Goal: Information Seeking & Learning: Learn about a topic

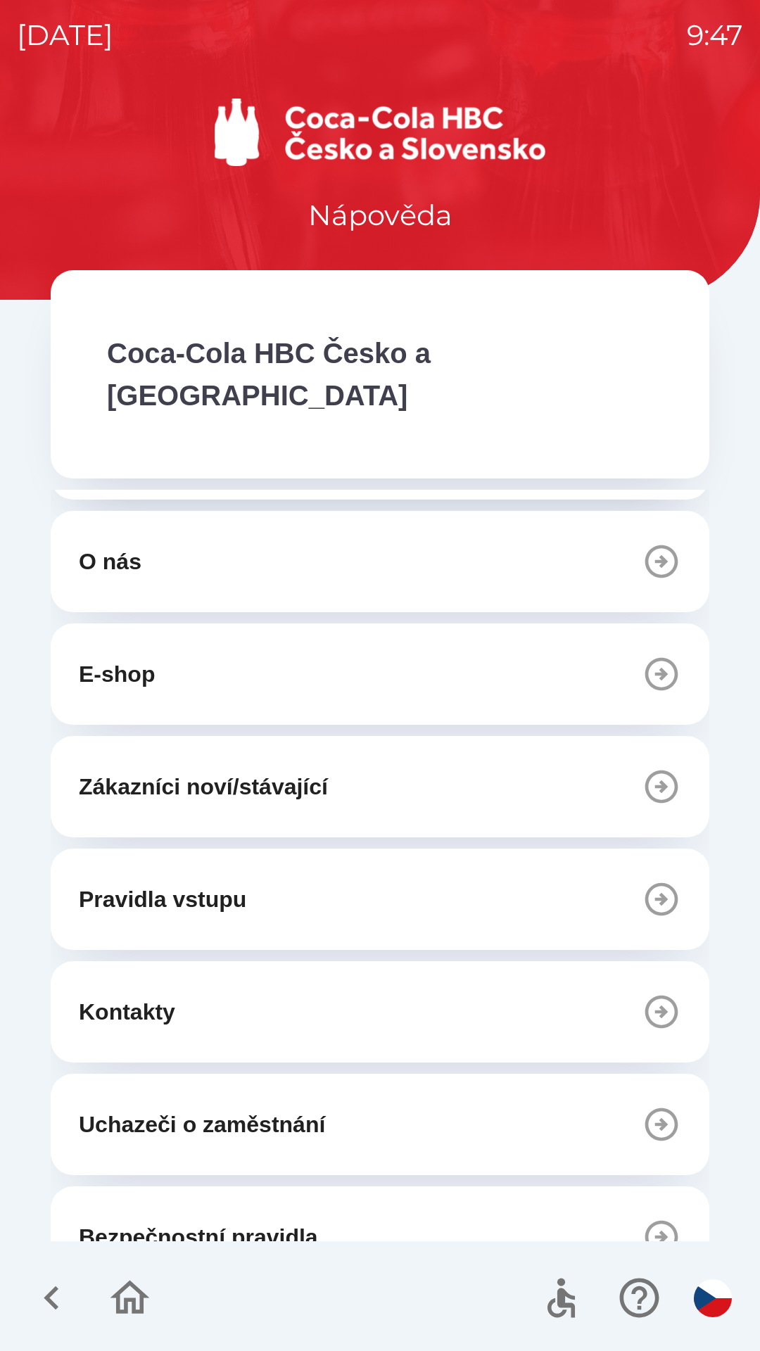
scroll to position [96, 0]
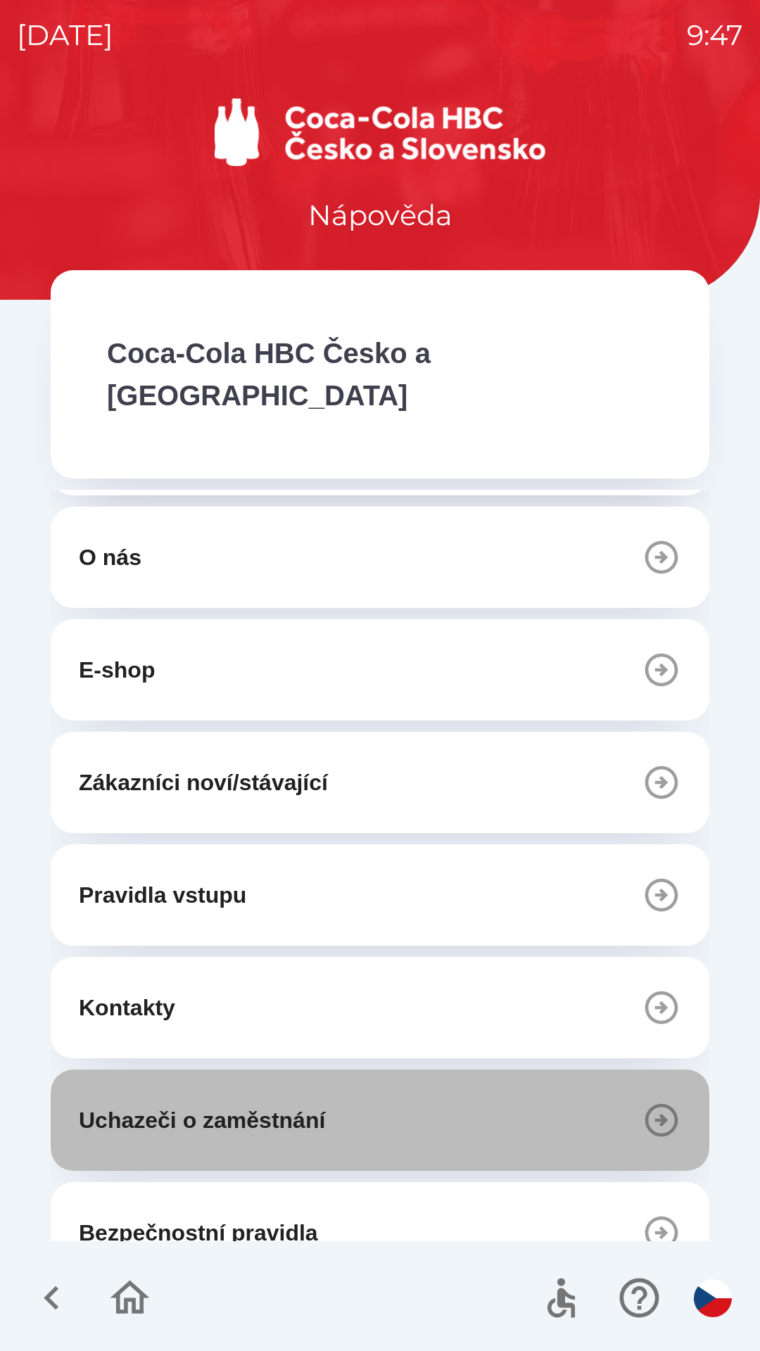
click at [383, 1078] on button "Uchazeči o zaměstnání" at bounding box center [380, 1119] width 658 height 101
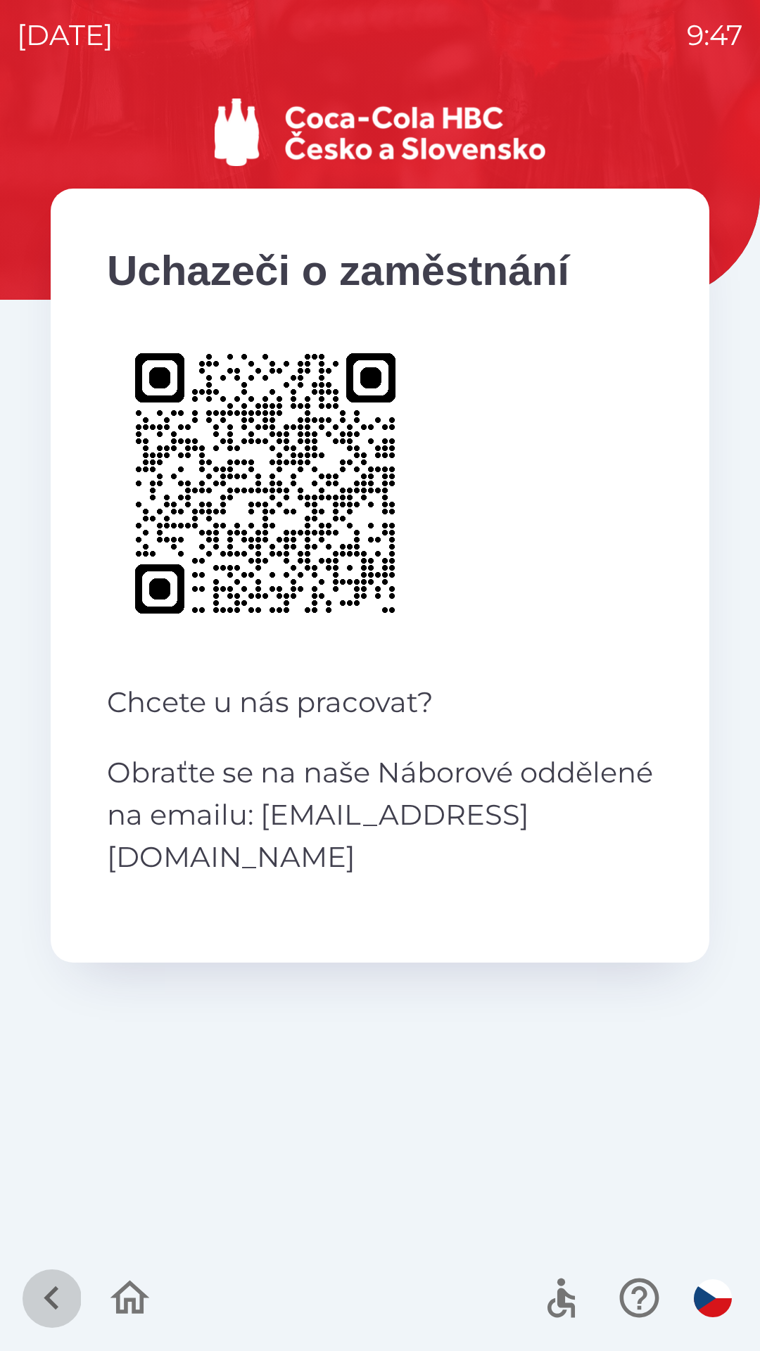
click at [40, 1289] on icon "button" at bounding box center [51, 1297] width 47 height 47
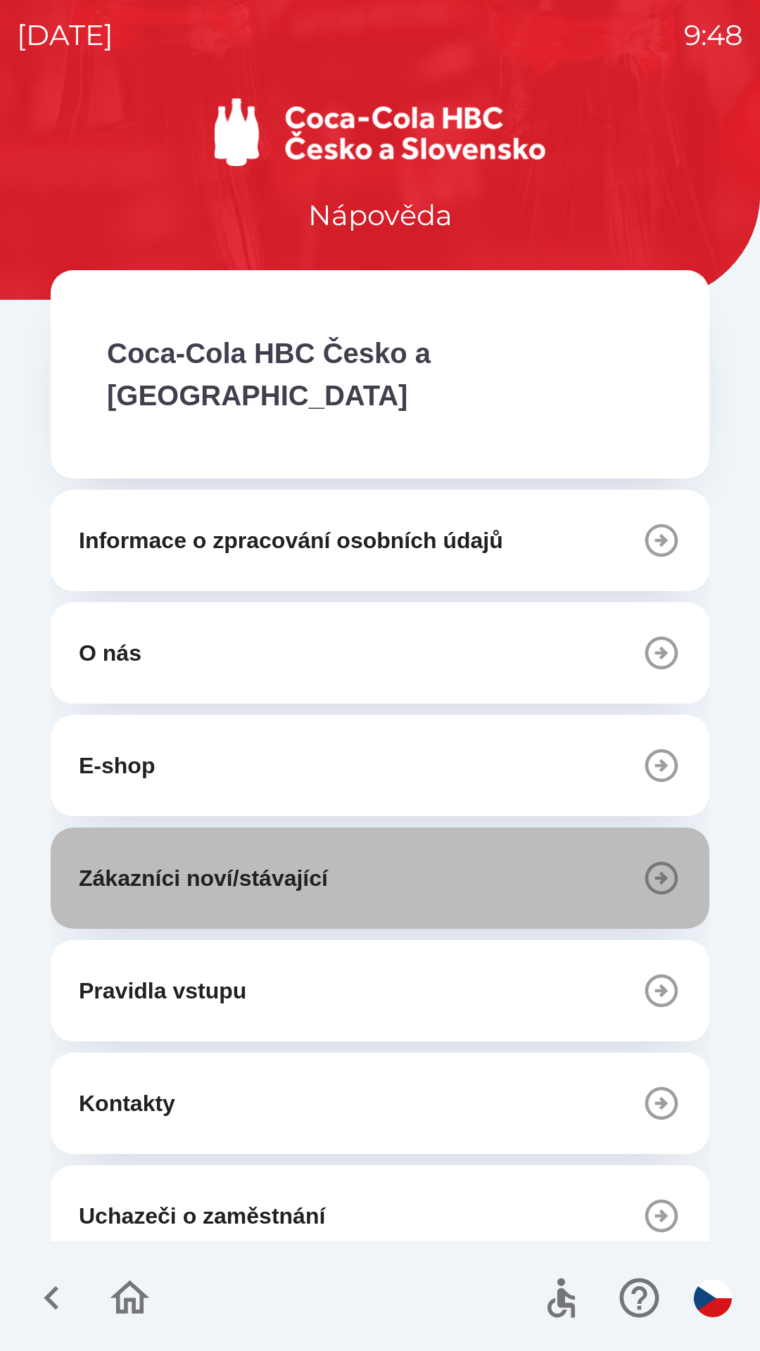
click at [457, 827] on button "Zákazníci noví/stávající" at bounding box center [380, 877] width 658 height 101
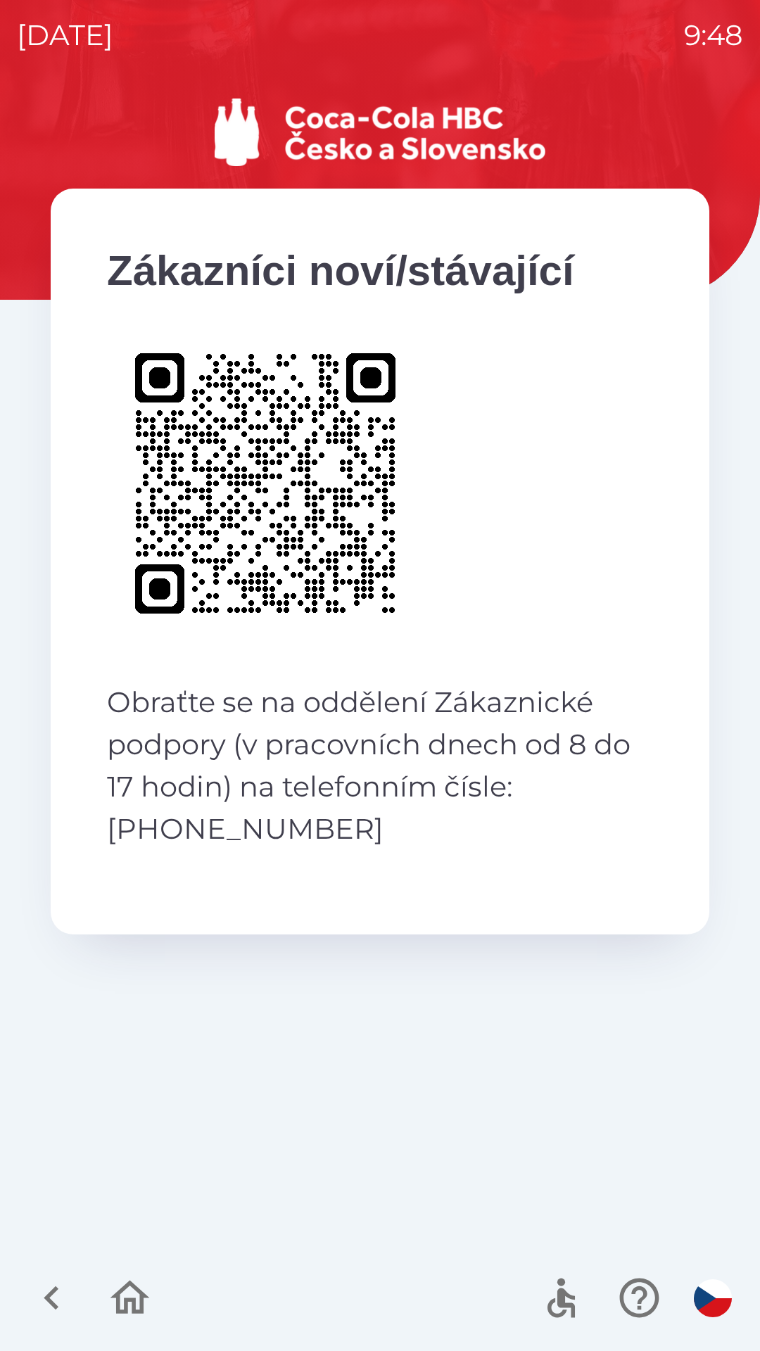
click at [53, 1292] on icon "button" at bounding box center [51, 1298] width 15 height 24
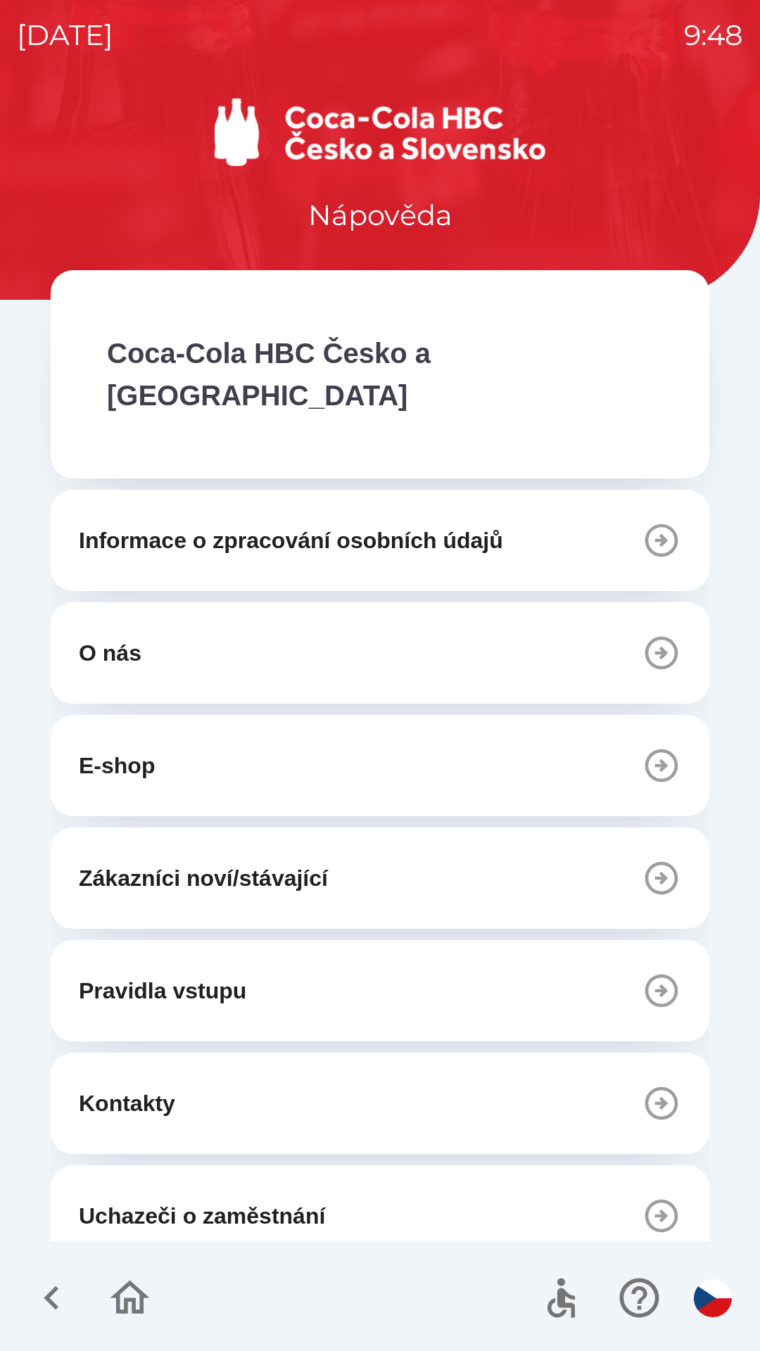
click at [122, 1292] on icon "button" at bounding box center [129, 1297] width 39 height 34
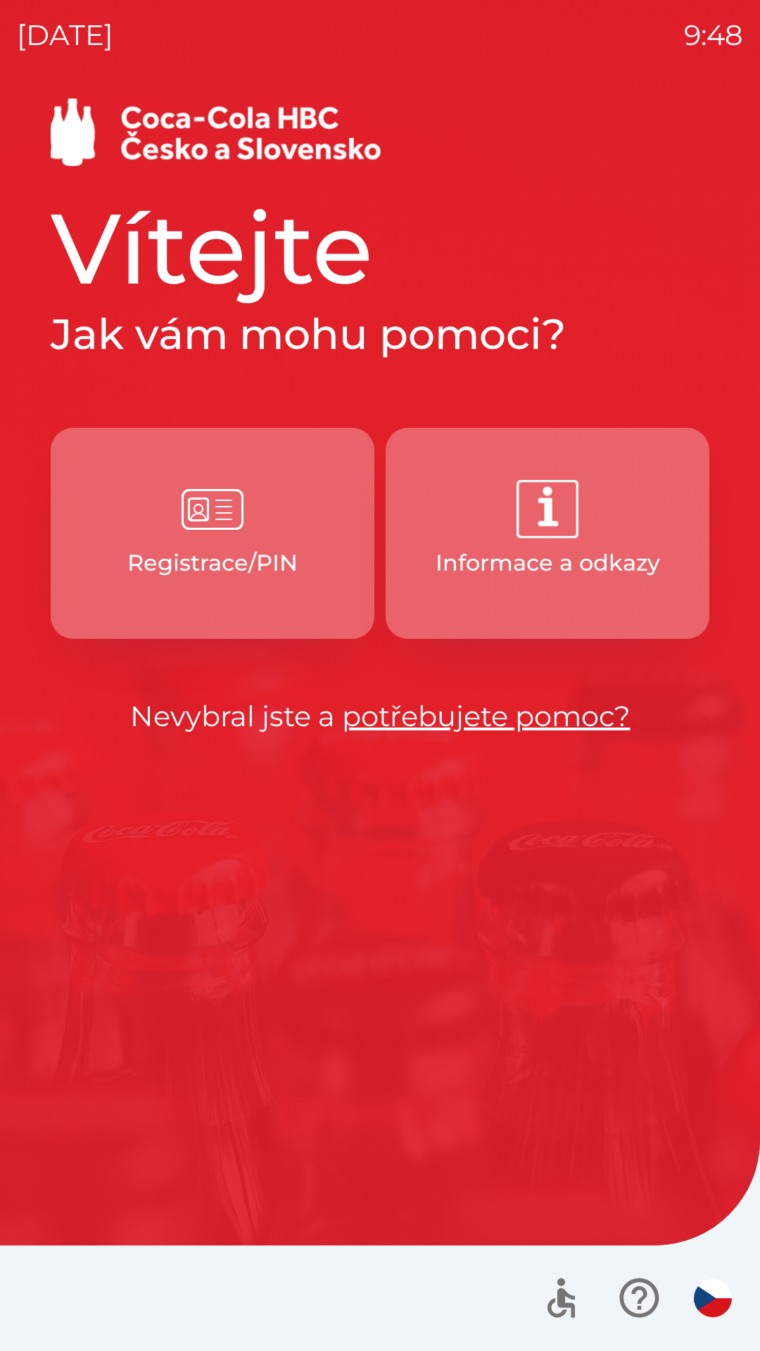
click at [561, 530] on img "button" at bounding box center [547, 509] width 62 height 62
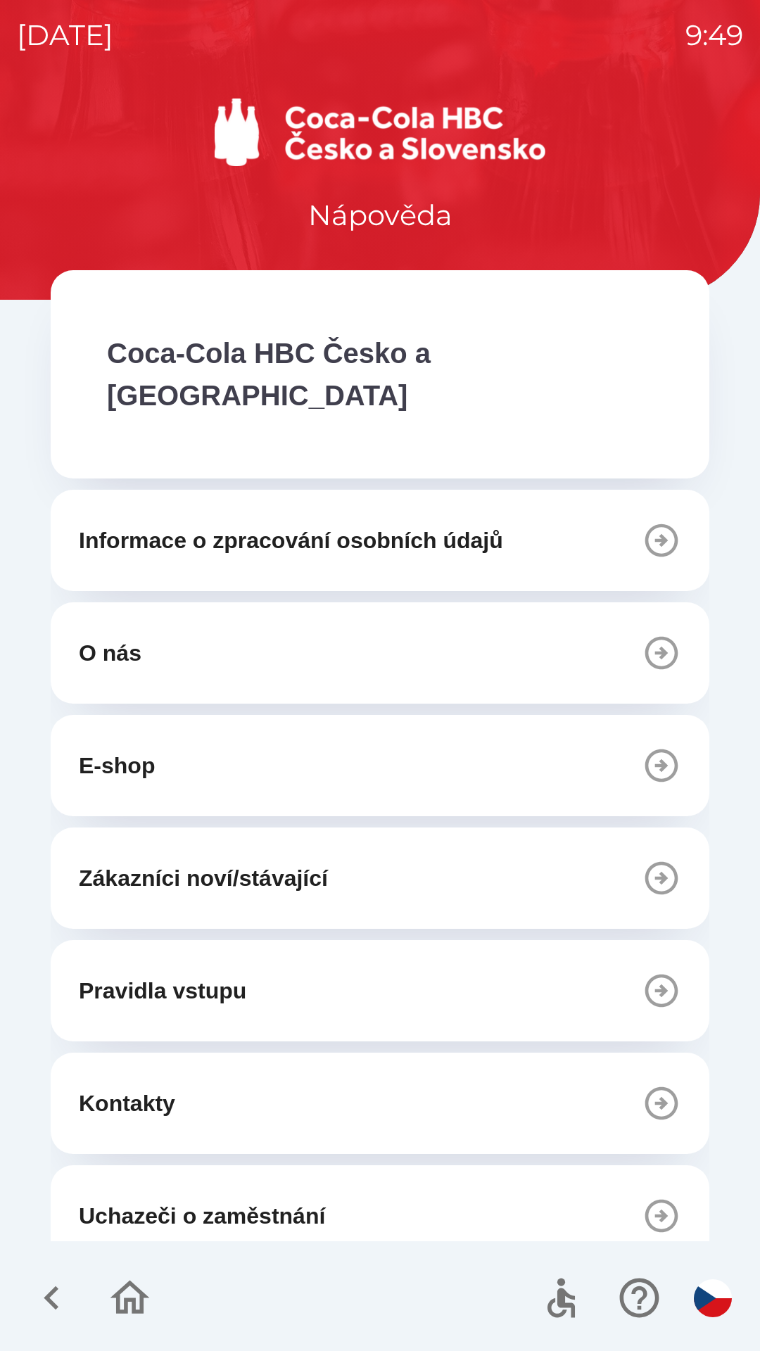
click at [98, 1086] on p "Kontakty" at bounding box center [127, 1103] width 96 height 34
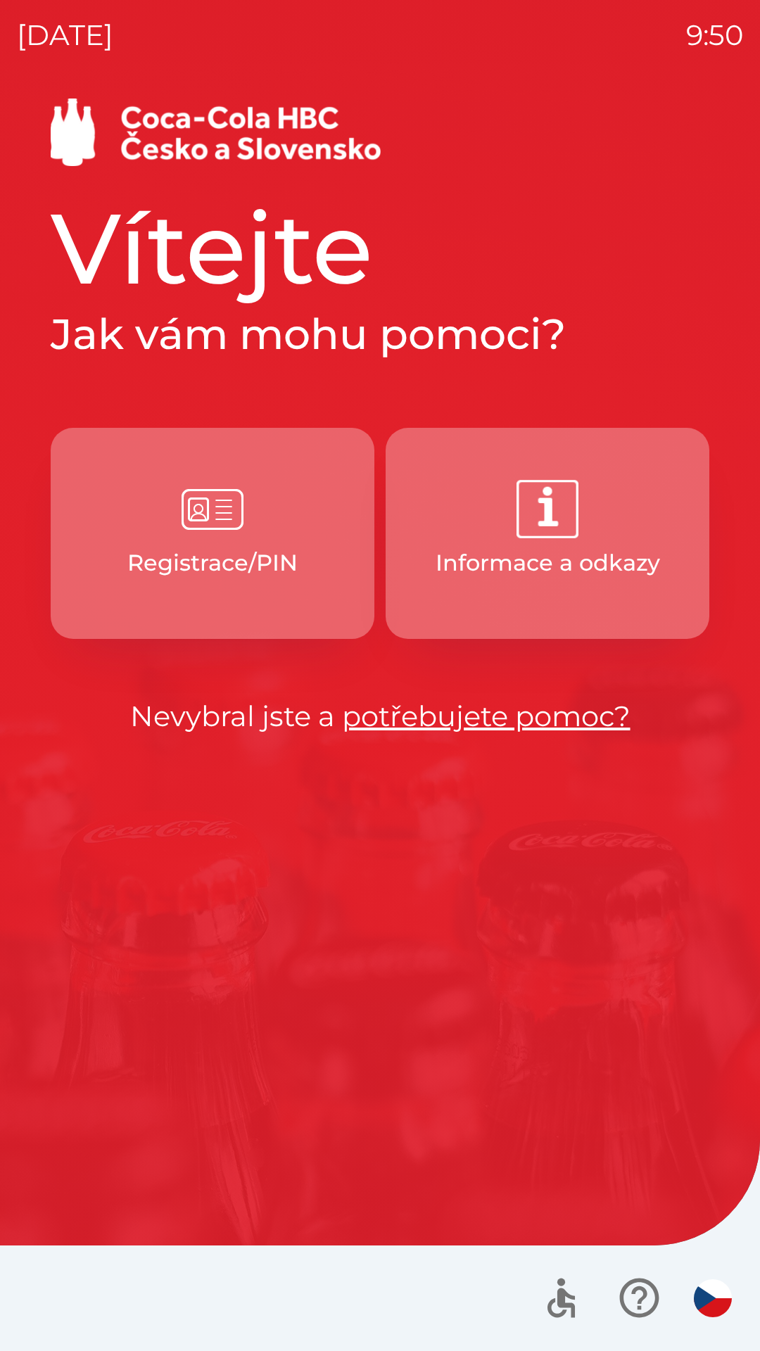
click at [499, 528] on button "Informace a odkazy" at bounding box center [547, 533] width 324 height 211
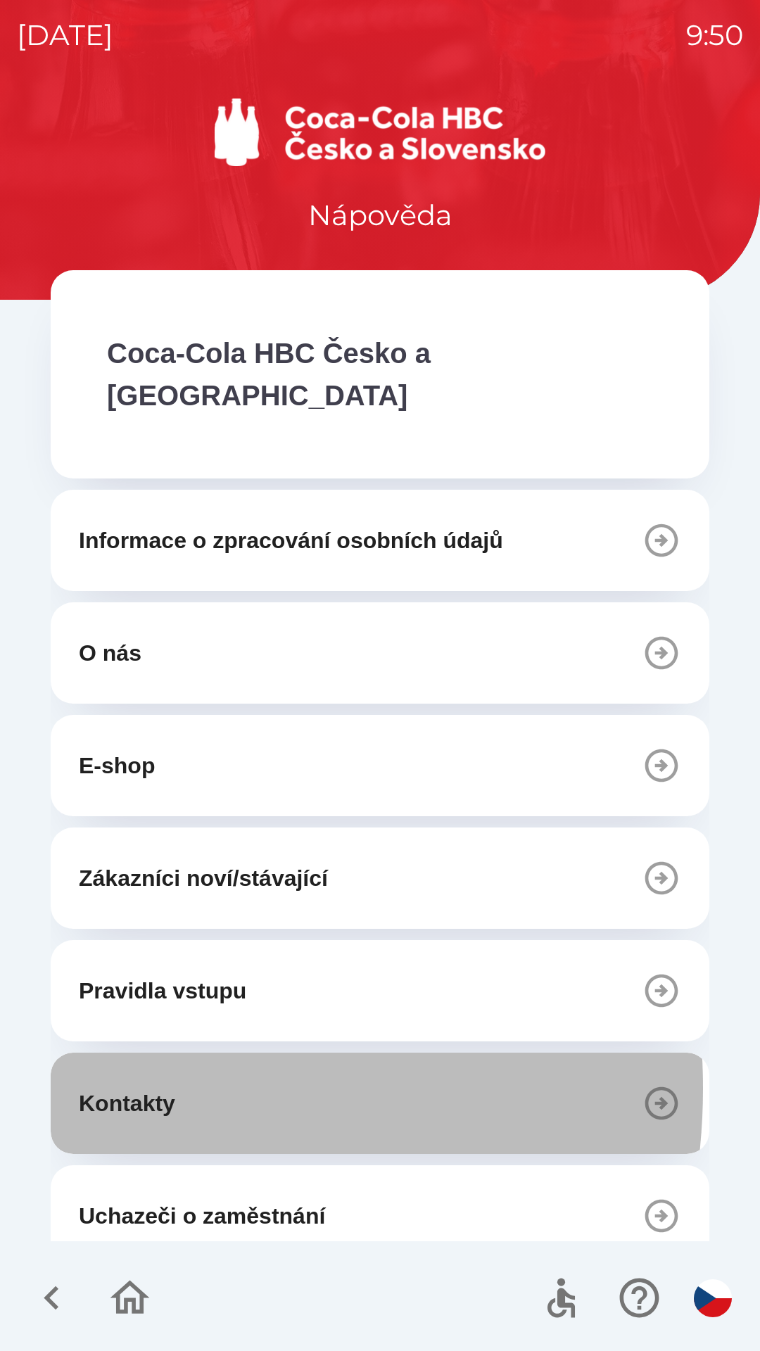
click at [108, 1086] on p "Kontakty" at bounding box center [127, 1103] width 96 height 34
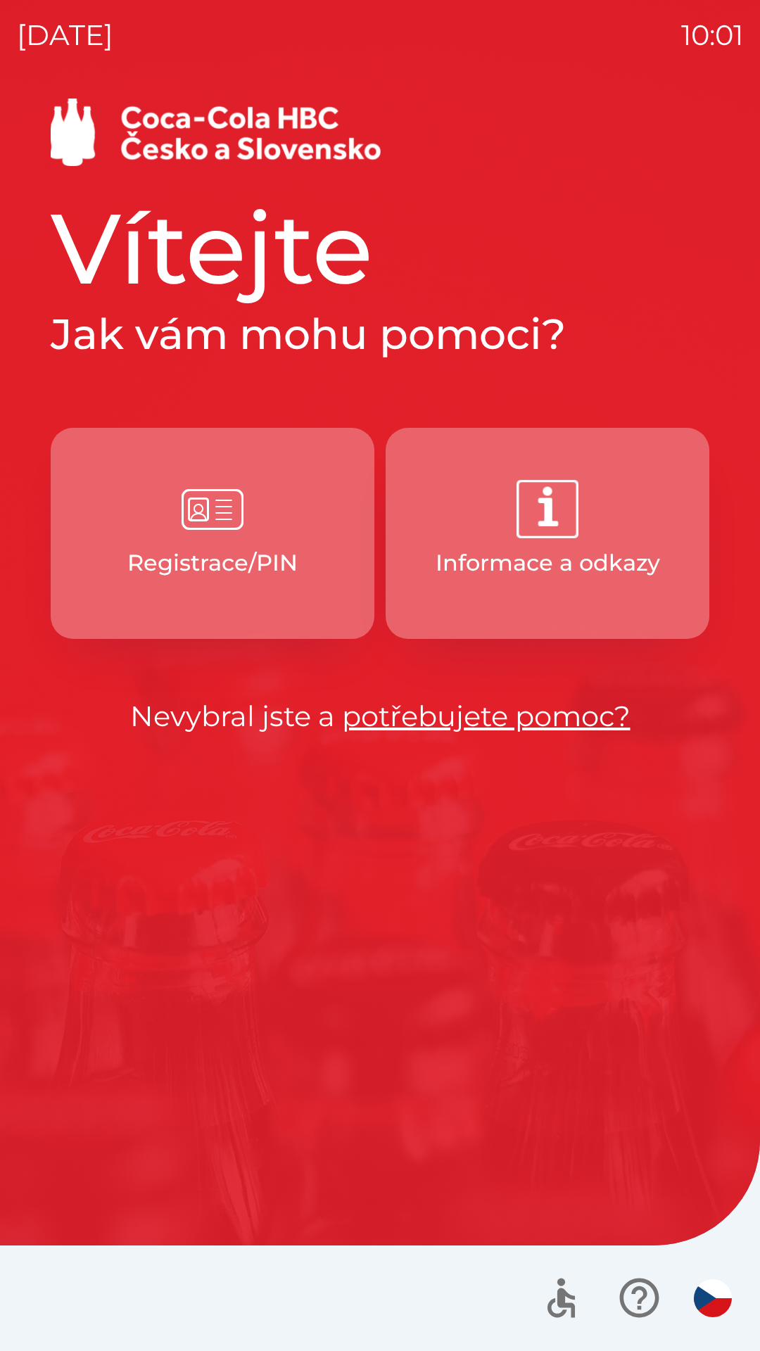
click at [432, 703] on link "potřebujete pomoc?" at bounding box center [486, 716] width 288 height 34
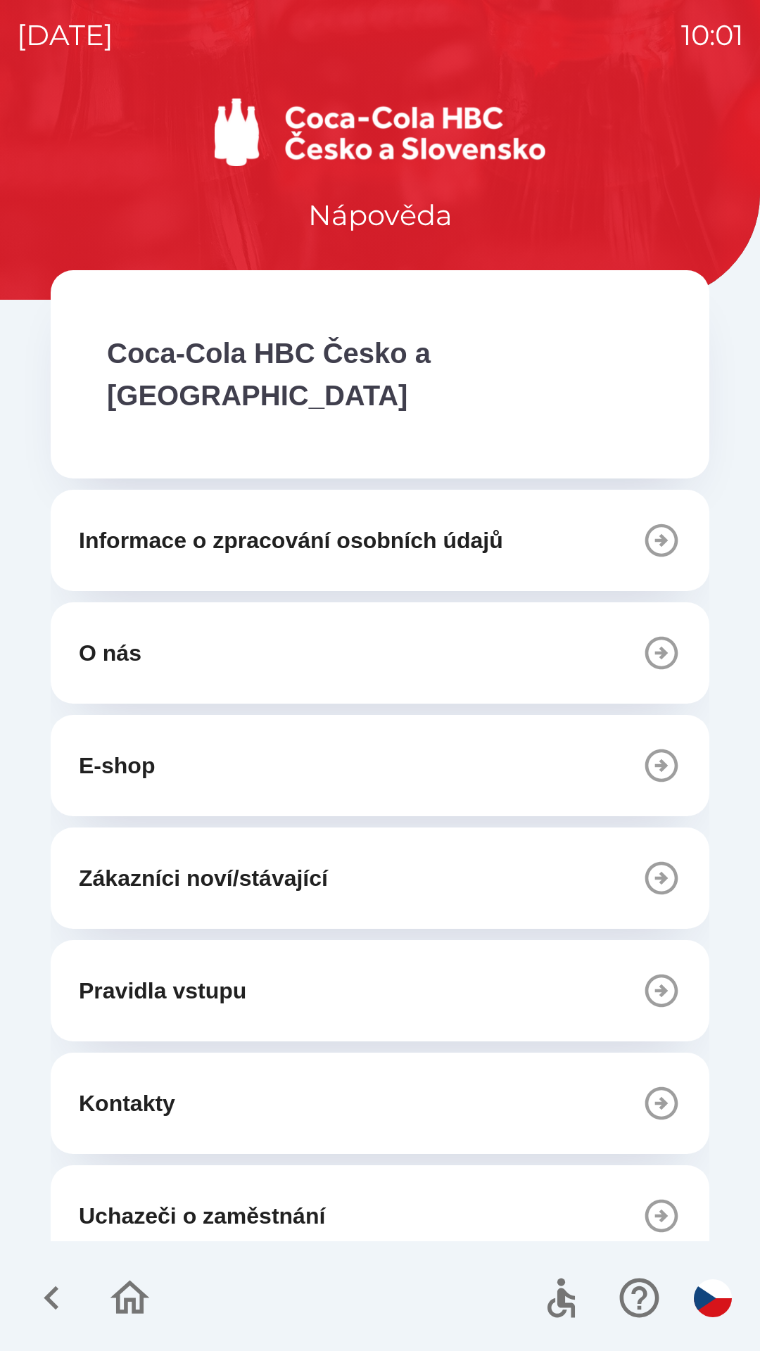
scroll to position [96, 0]
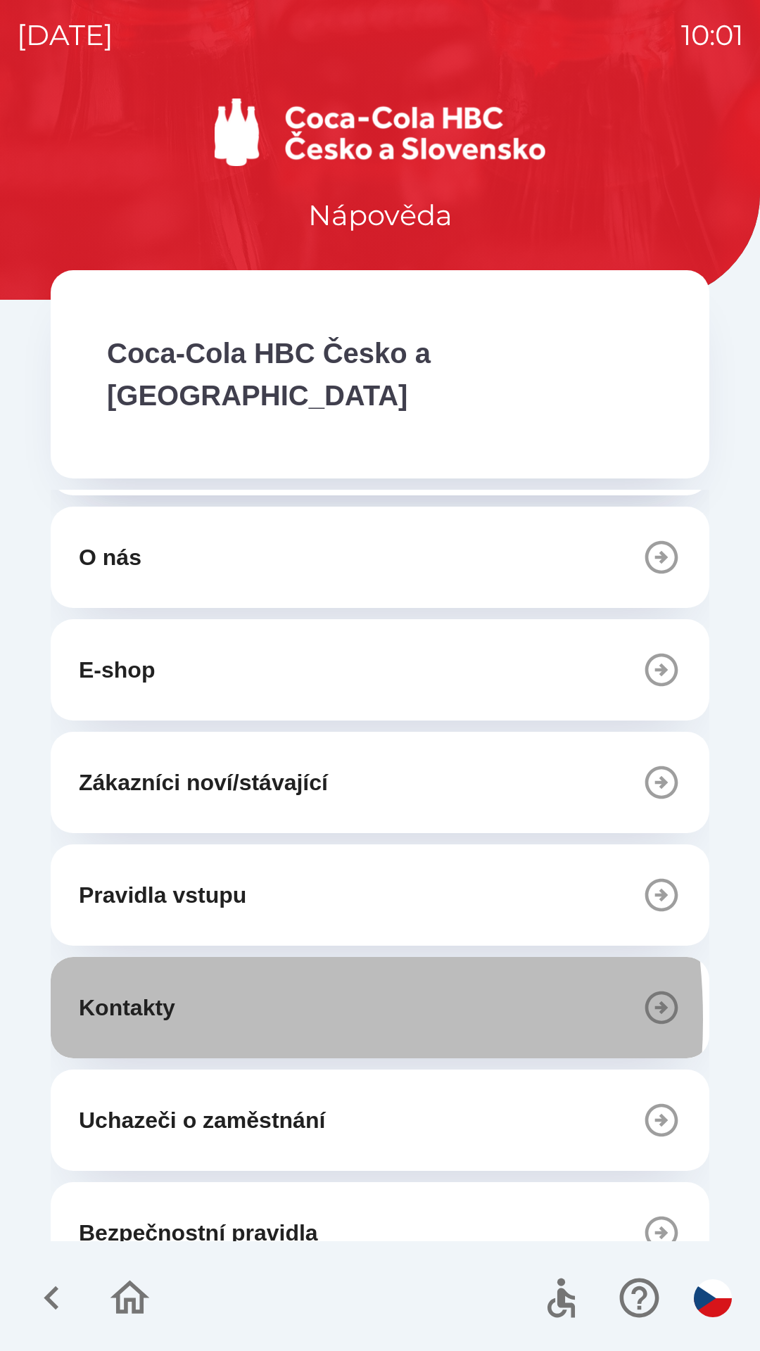
click at [115, 990] on p "Kontakty" at bounding box center [127, 1007] width 96 height 34
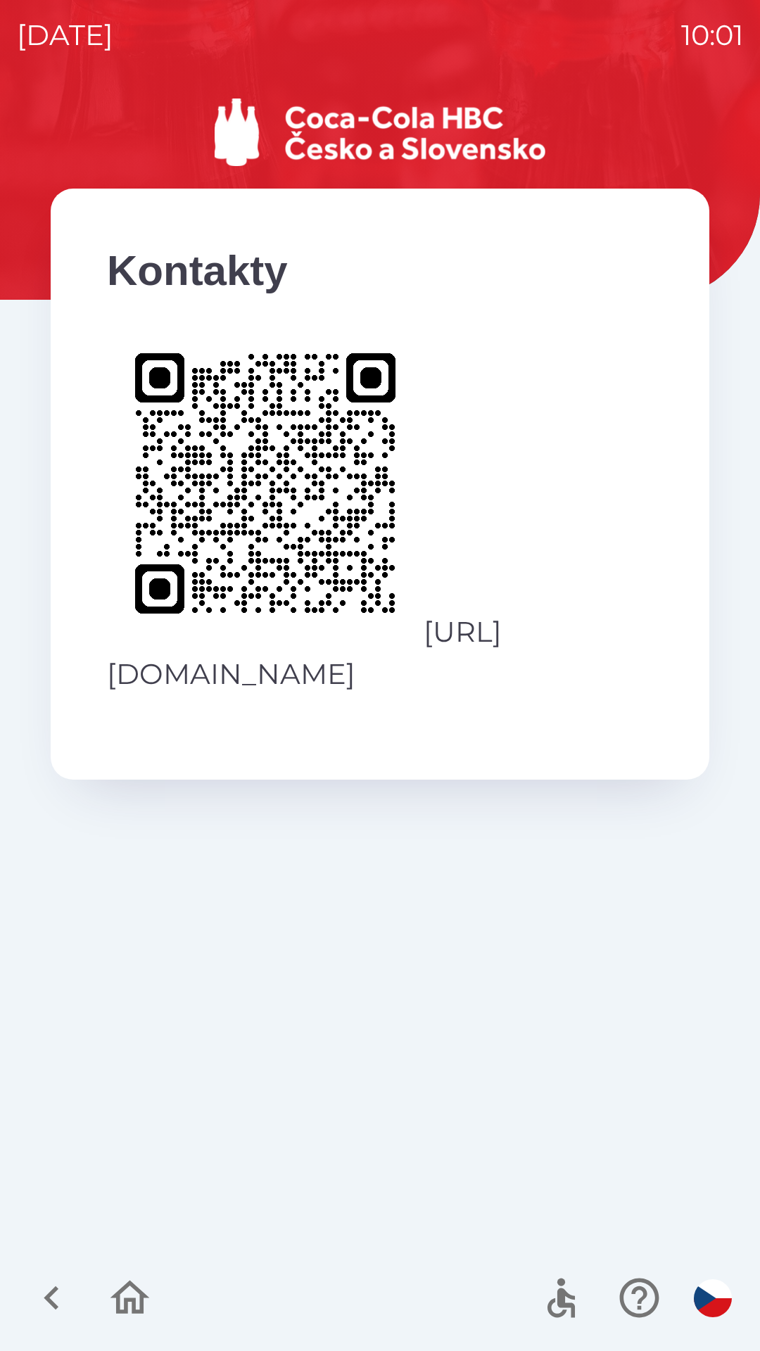
click at [123, 1281] on icon "button" at bounding box center [129, 1297] width 47 height 47
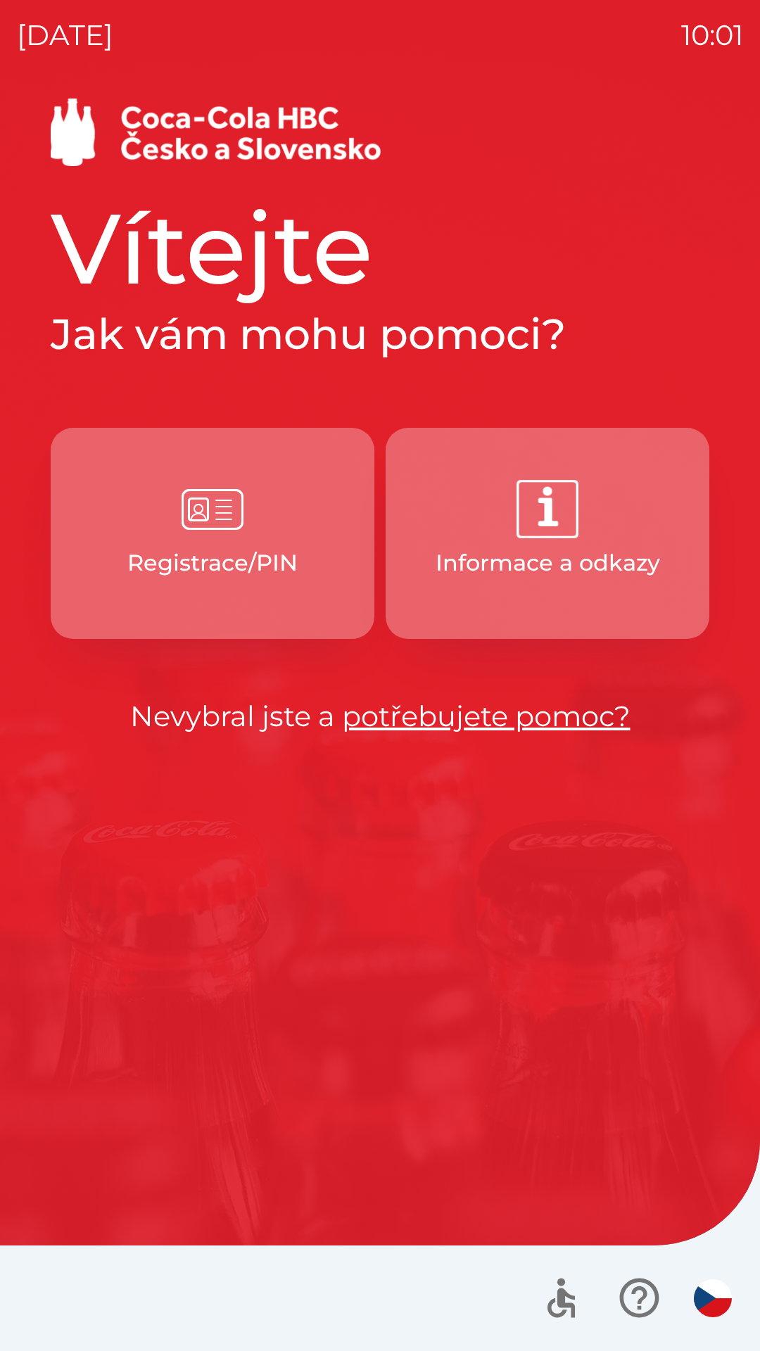
click at [194, 568] on p "Registrace/PIN" at bounding box center [212, 563] width 170 height 34
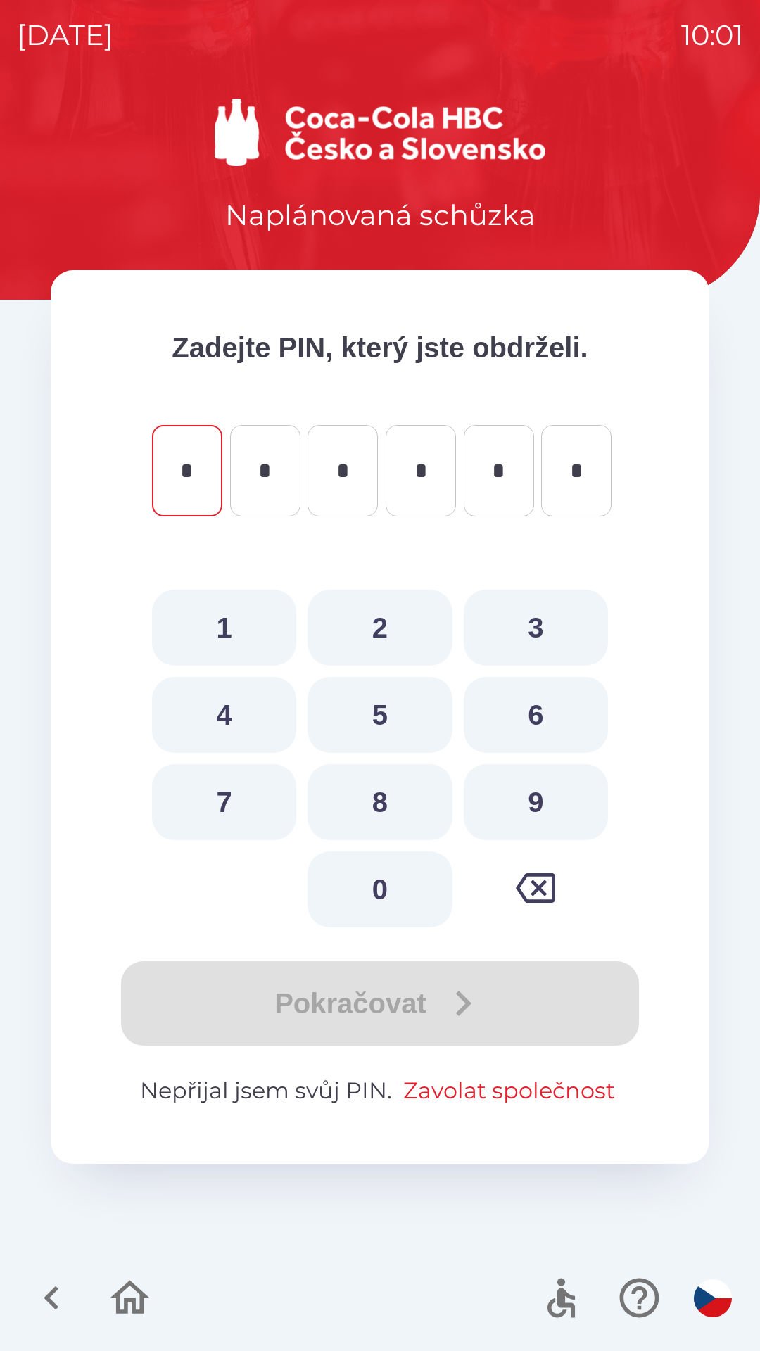
click at [437, 1087] on button "Zavolat společnost" at bounding box center [508, 1090] width 223 height 34
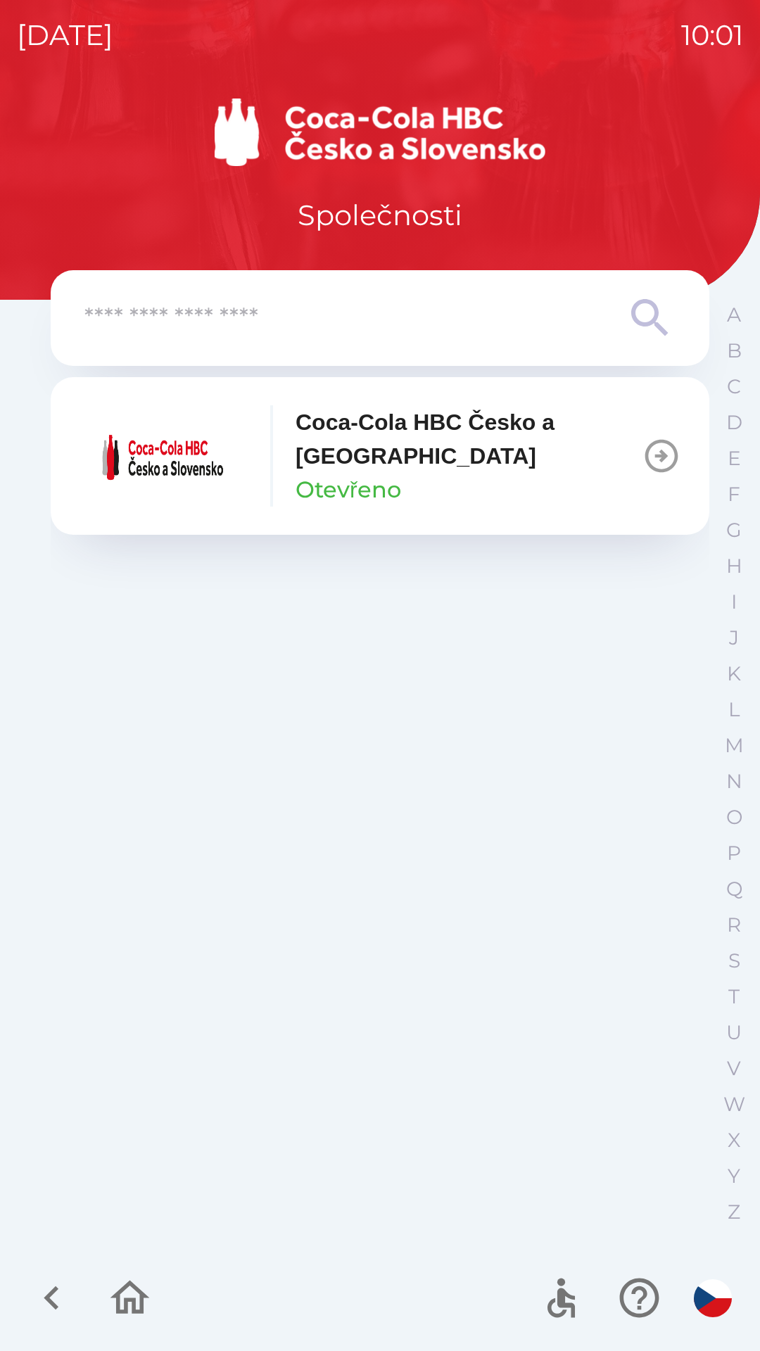
click at [666, 453] on icon "button" at bounding box center [661, 455] width 39 height 39
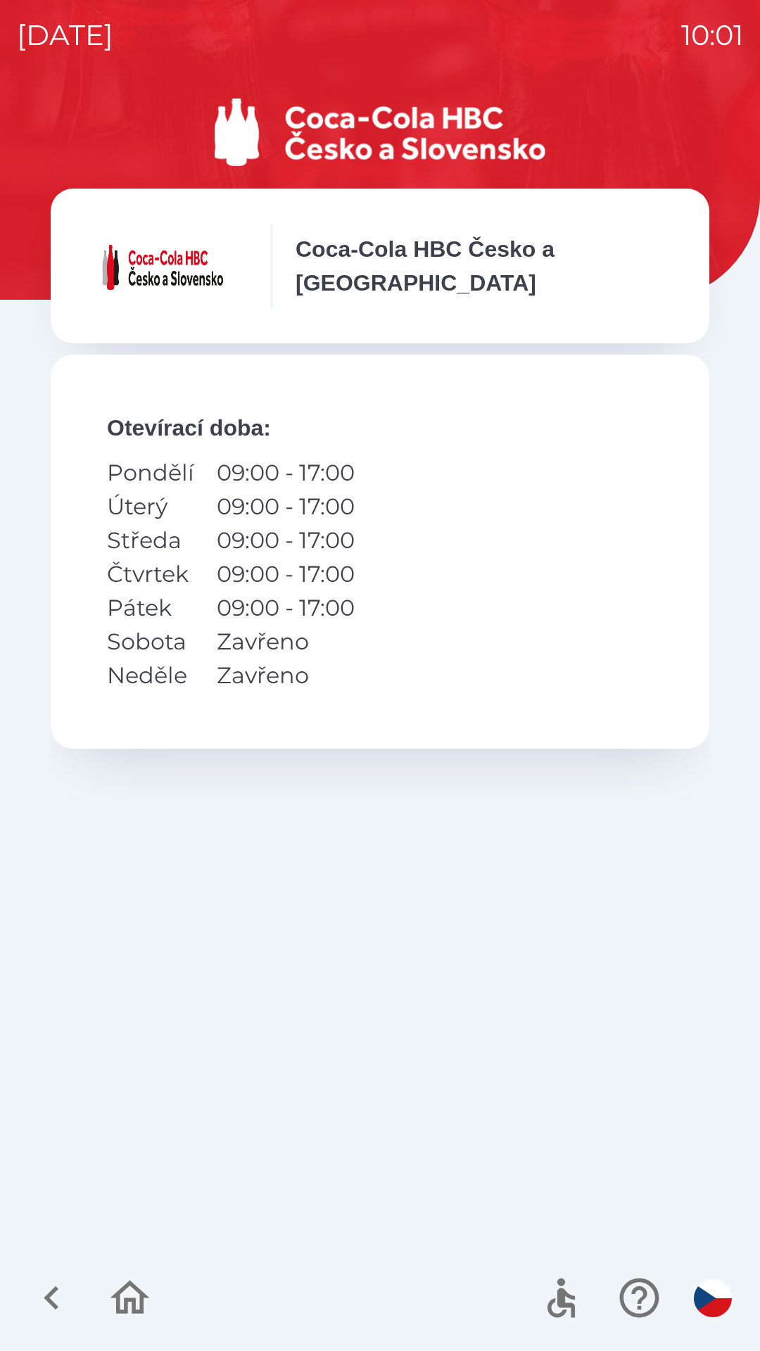
click at [238, 977] on div "Otevírací doba : Pondělí 09:00 - 17:00 Úterý 09:00 - 17:00 Středa 09:00 - 17:00…" at bounding box center [380, 796] width 658 height 882
click at [53, 1280] on icon "button" at bounding box center [51, 1297] width 47 height 47
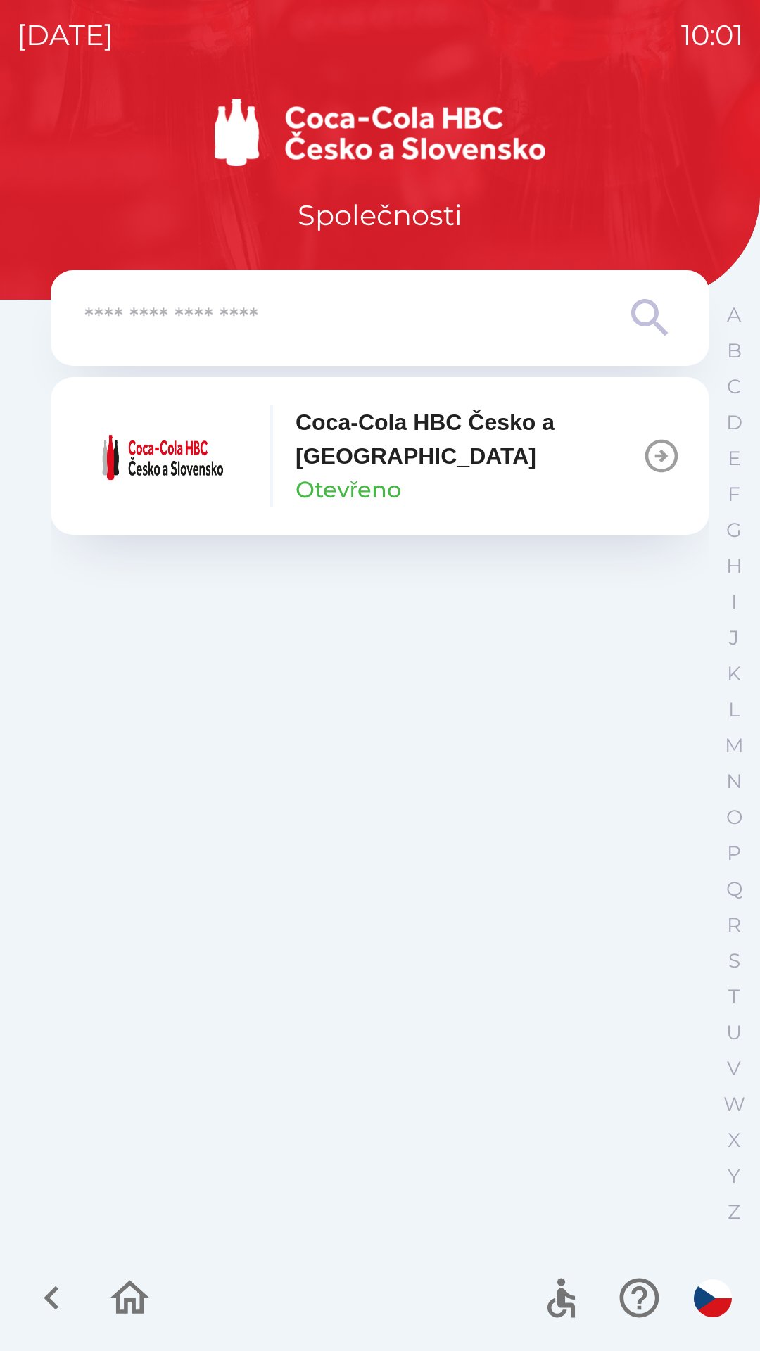
click at [51, 1280] on icon "button" at bounding box center [51, 1297] width 47 height 47
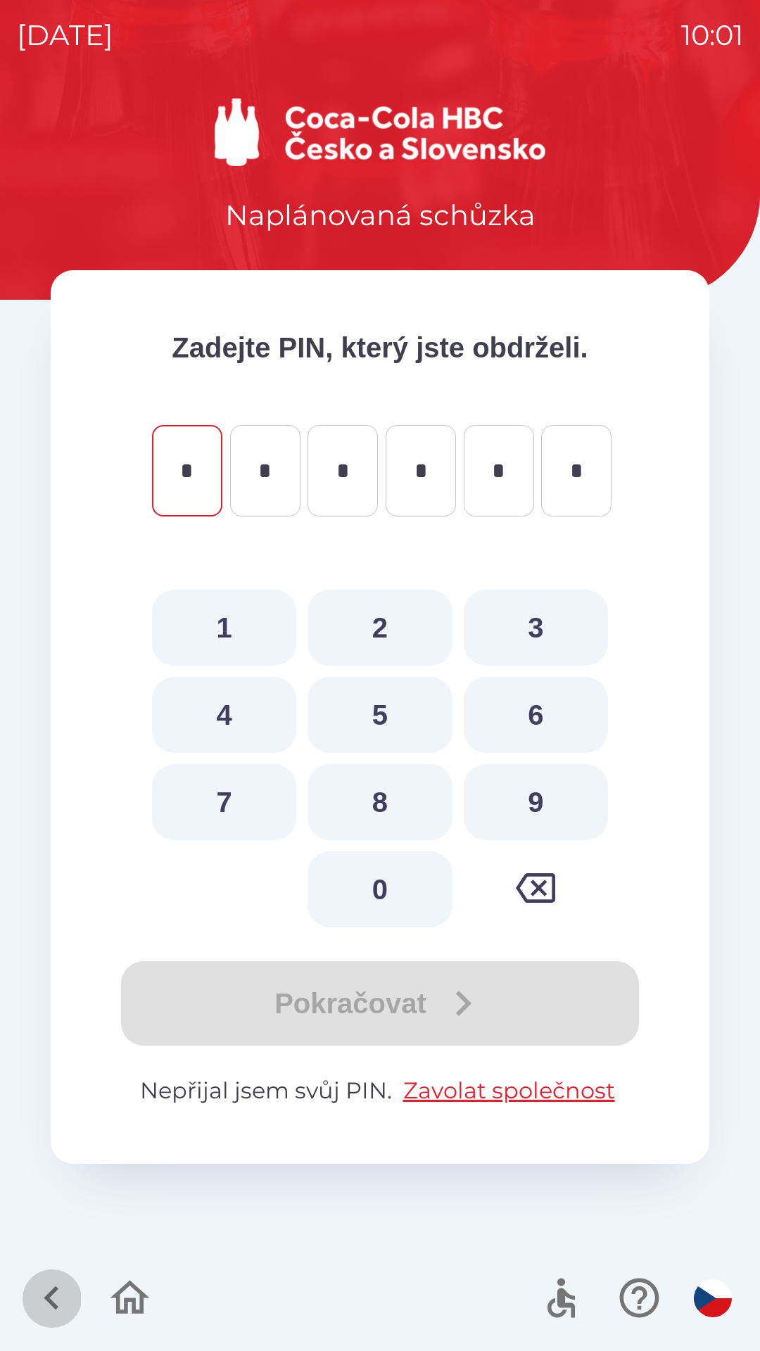
click at [44, 1290] on icon "button" at bounding box center [51, 1297] width 47 height 47
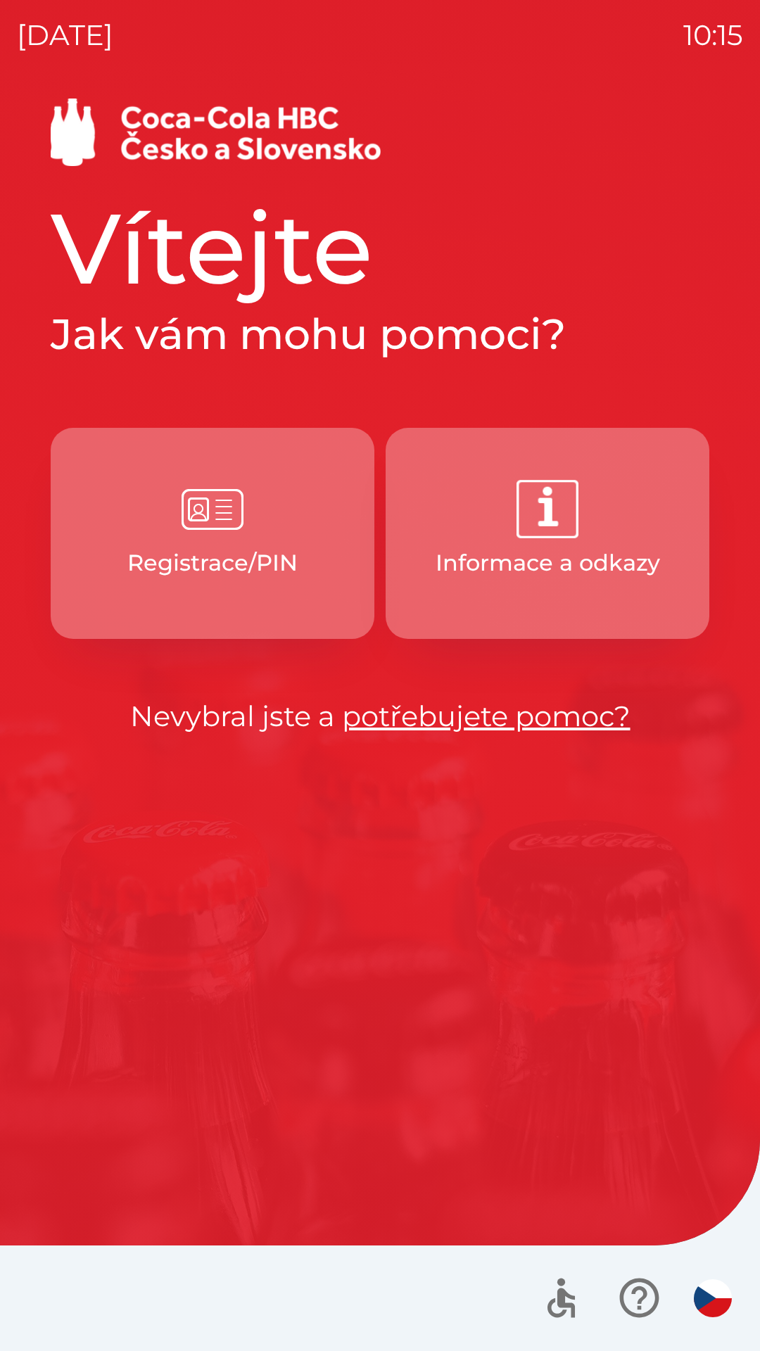
click at [514, 521] on button "Informace a odkazy" at bounding box center [547, 533] width 324 height 211
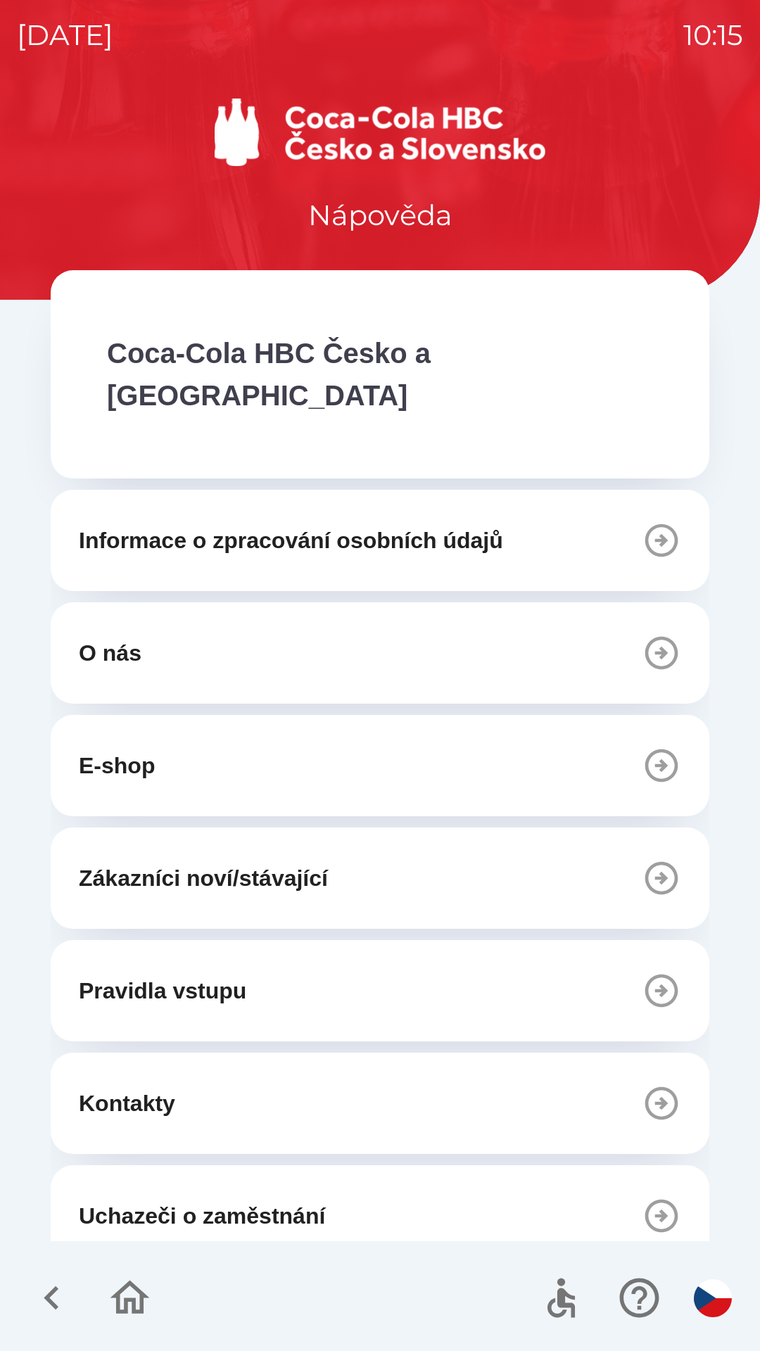
click at [50, 1290] on icon "button" at bounding box center [51, 1297] width 47 height 47
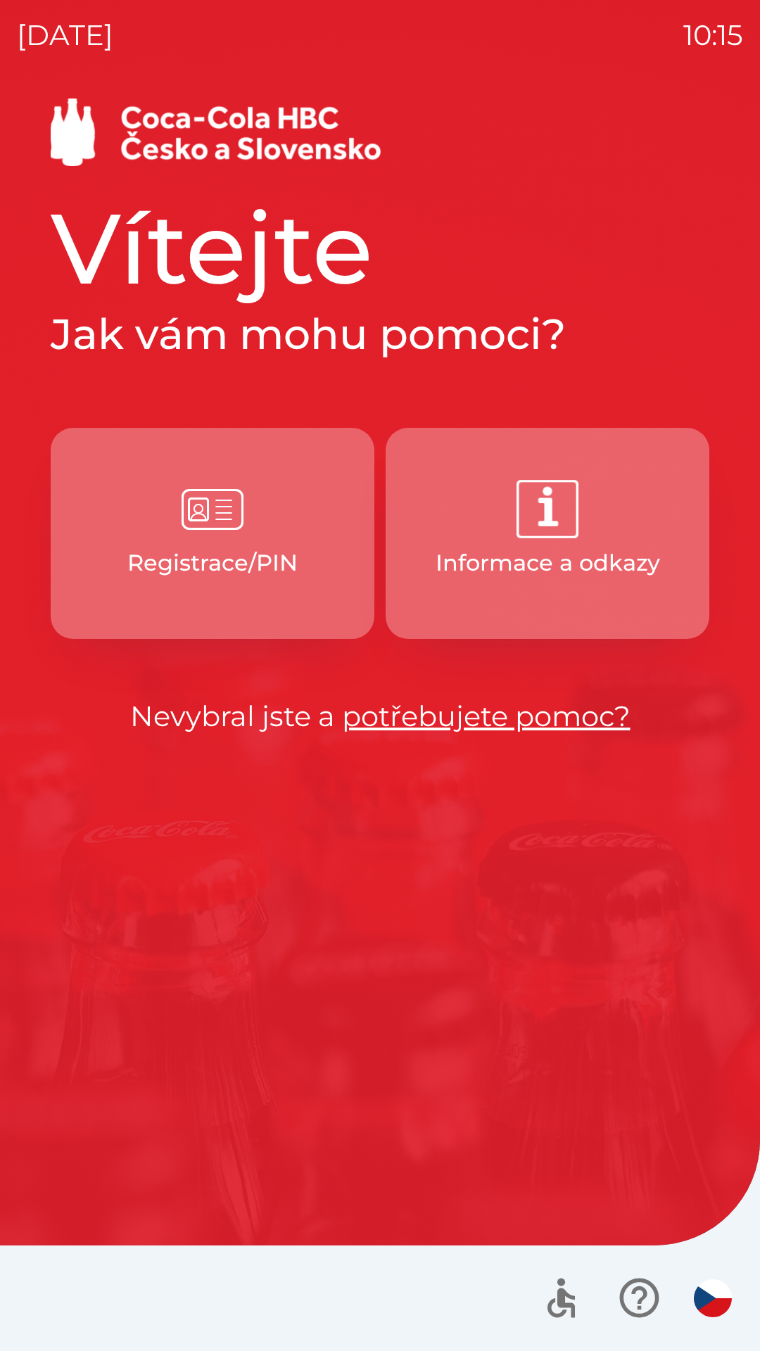
click at [272, 533] on button "Registrace/PIN" at bounding box center [213, 533] width 324 height 211
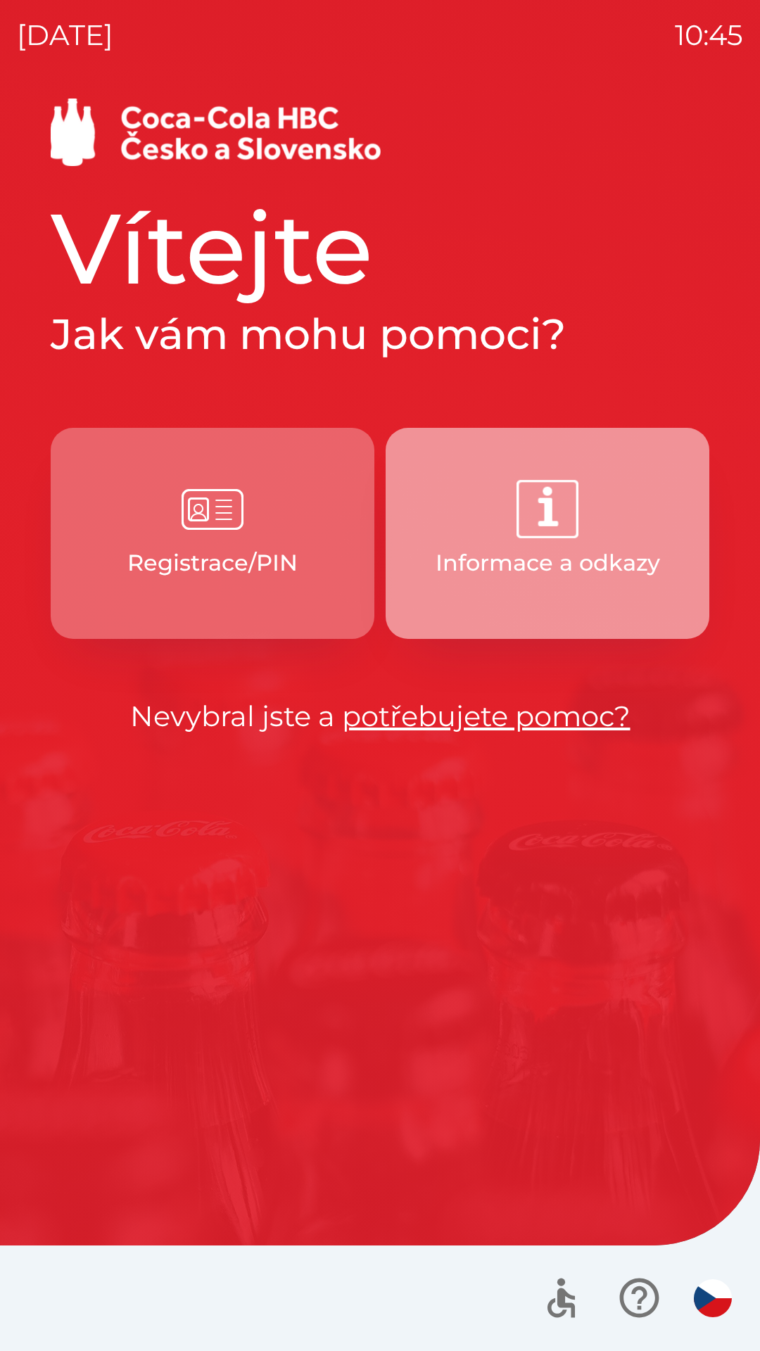
click at [546, 516] on img "button" at bounding box center [547, 509] width 62 height 62
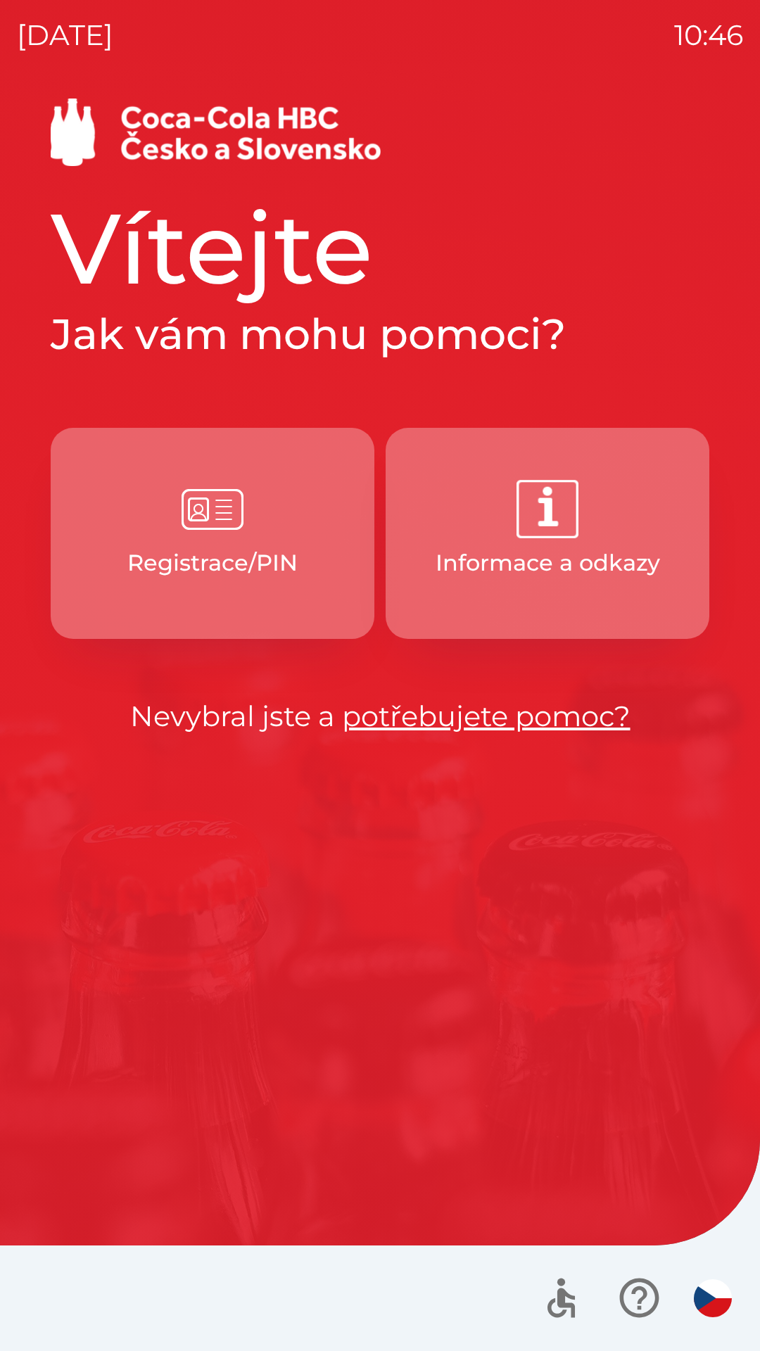
click at [525, 532] on img "button" at bounding box center [547, 509] width 62 height 62
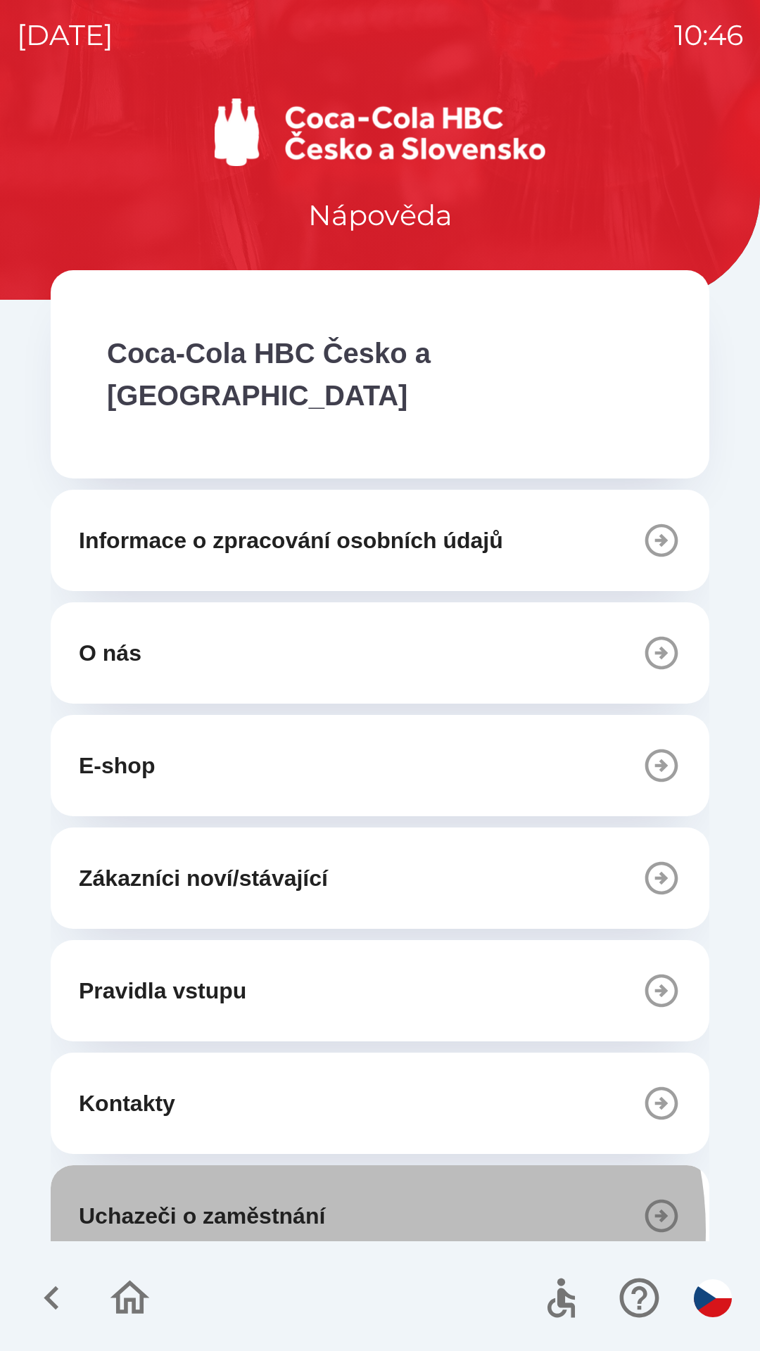
click at [357, 1188] on button "Uchazeči o zaměstnání" at bounding box center [380, 1215] width 658 height 101
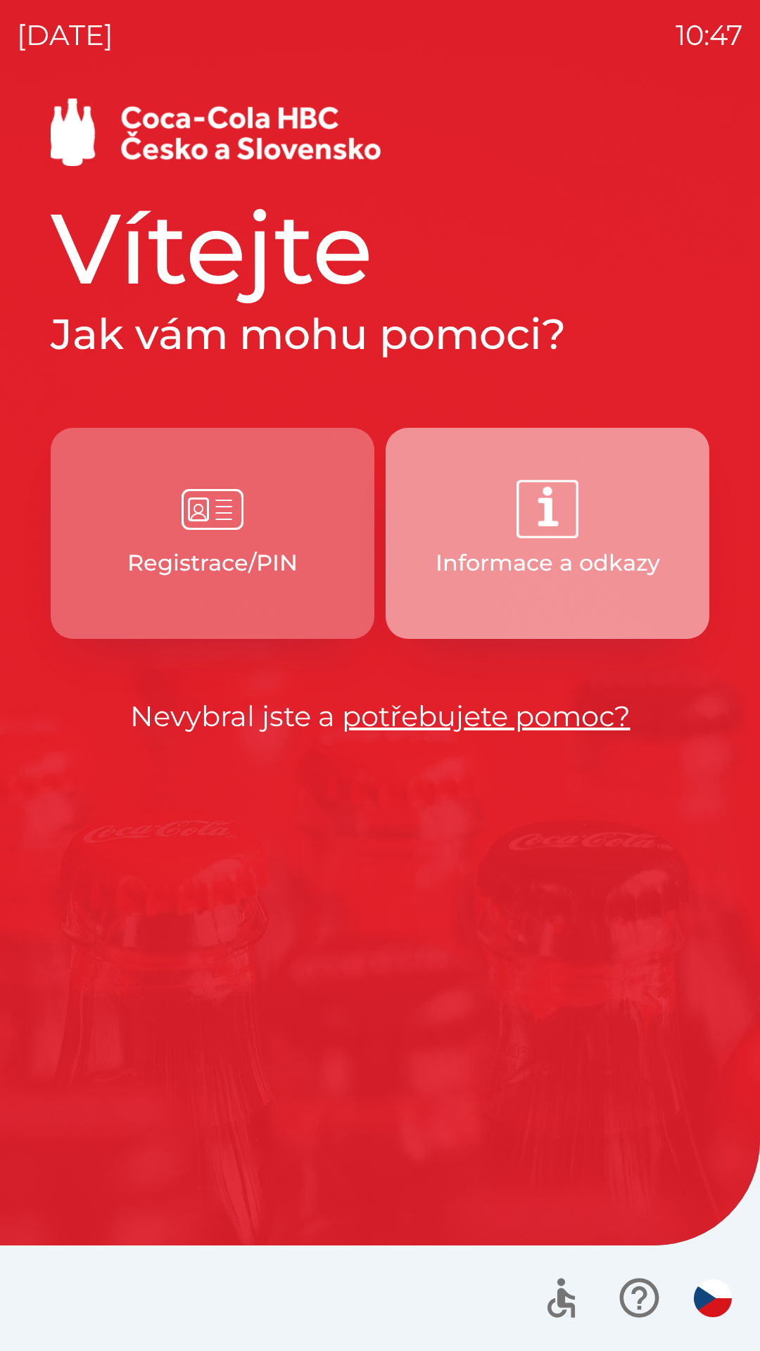
click at [543, 491] on img "button" at bounding box center [547, 509] width 62 height 62
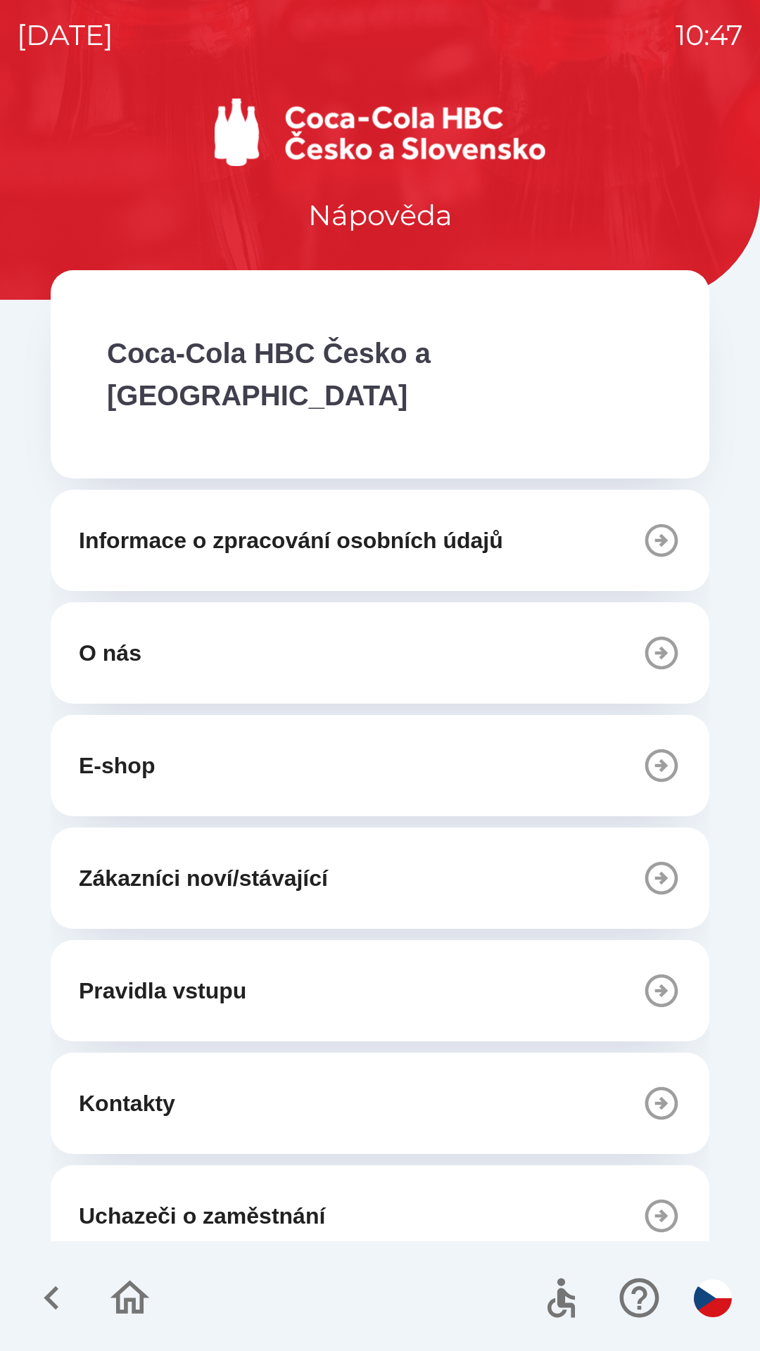
click at [273, 1199] on p "Uchazeči o zaměstnání" at bounding box center [202, 1216] width 246 height 34
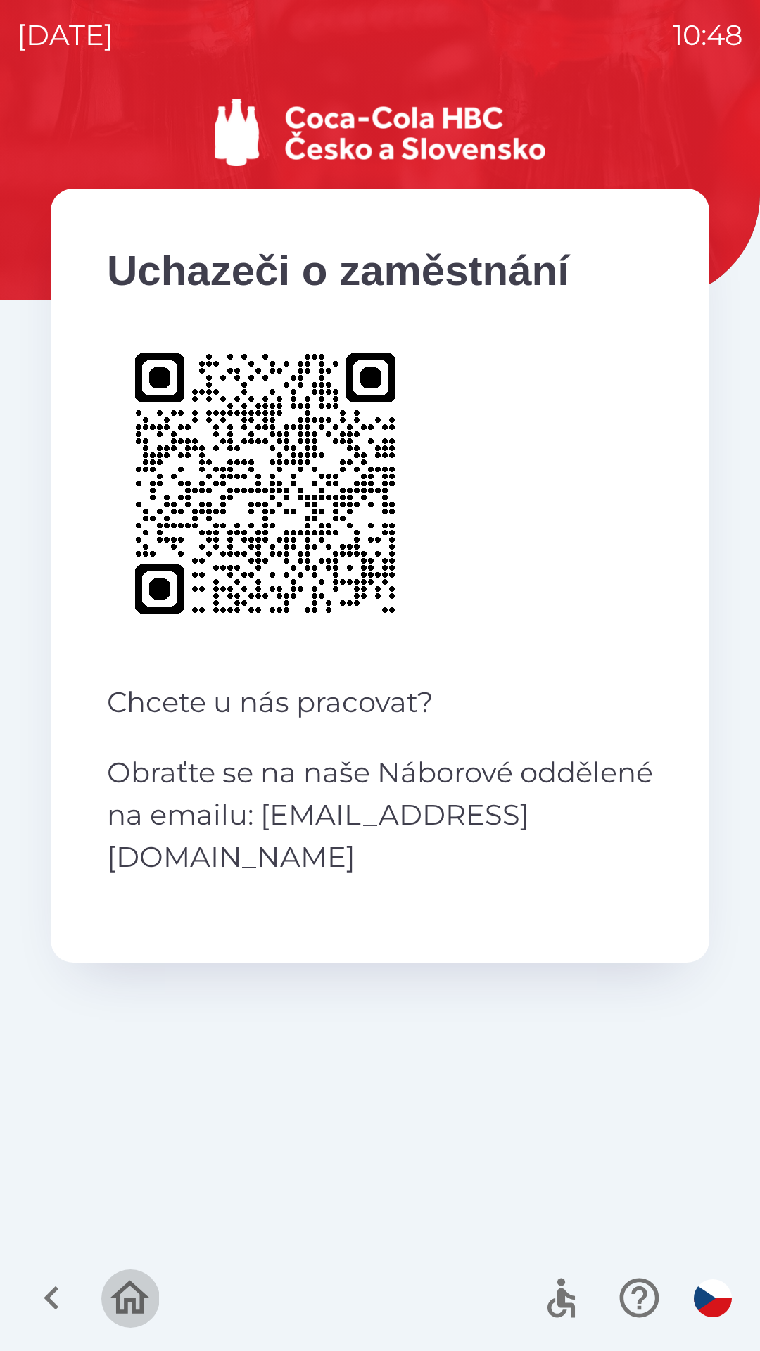
click at [129, 1294] on icon "button" at bounding box center [129, 1297] width 47 height 47
